Goal: Check status: Check status

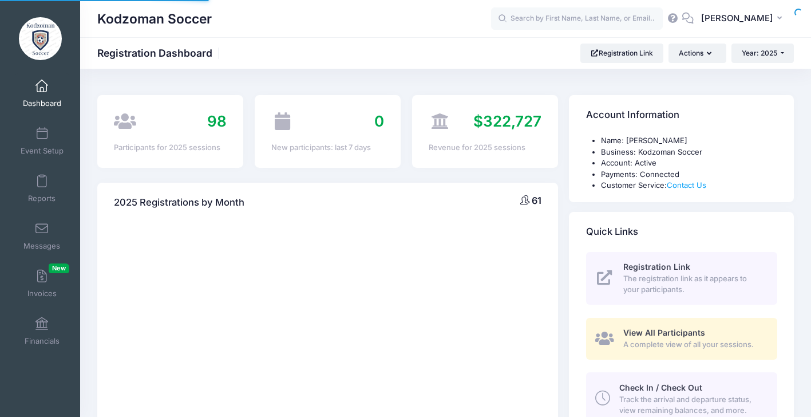
select select
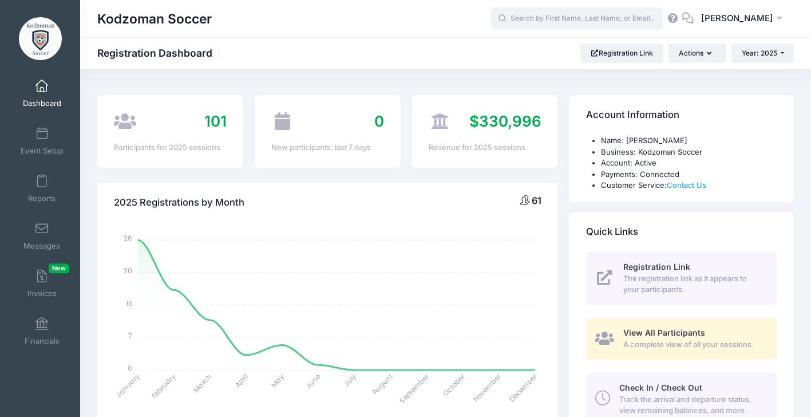
click at [583, 21] on input "text" at bounding box center [577, 18] width 172 height 23
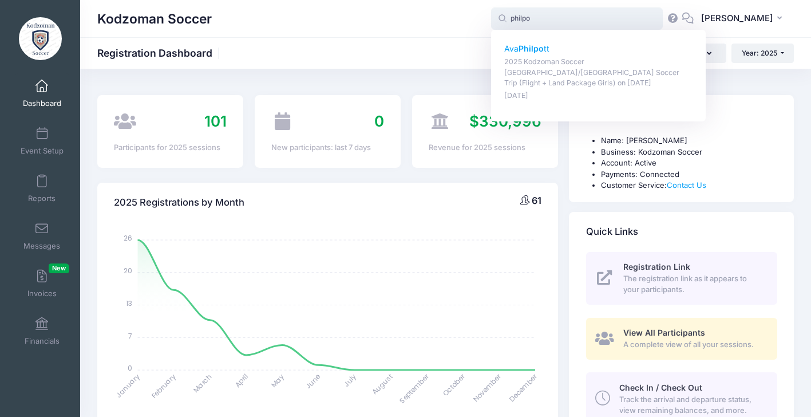
click at [536, 45] on strong "Philpo" at bounding box center [531, 49] width 25 height 10
type input "Ava Philpott (2025 Kodzoman Soccer Denmark/Sweden Soccer Trip (Flight + Land Pa…"
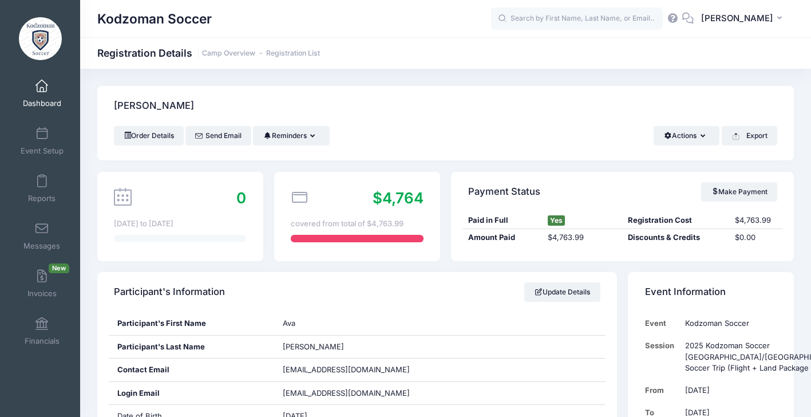
click at [42, 38] on img at bounding box center [40, 38] width 43 height 43
click at [36, 101] on span "Dashboard" at bounding box center [42, 103] width 38 height 10
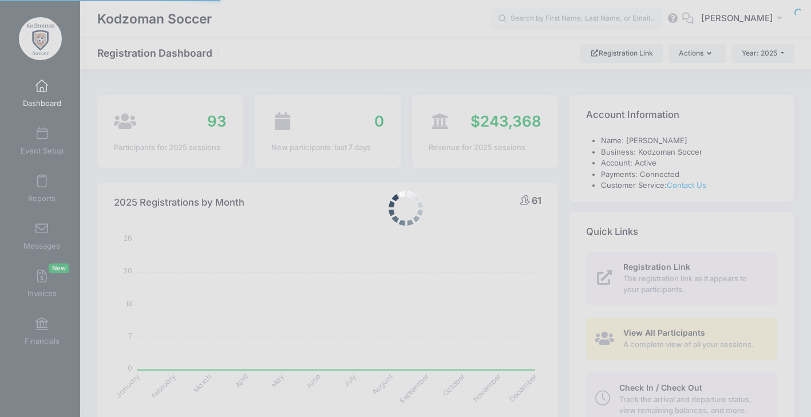
select select
